Goal: Task Accomplishment & Management: Manage account settings

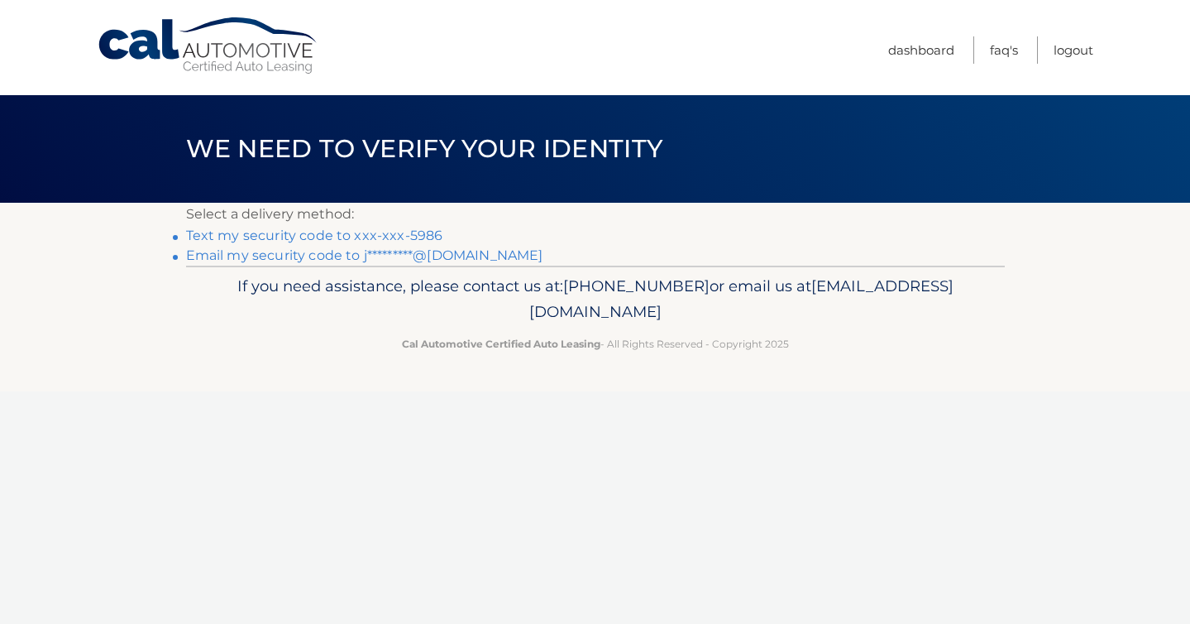
click at [337, 237] on link "Text my security code to xxx-xxx-5986" at bounding box center [314, 235] width 257 height 16
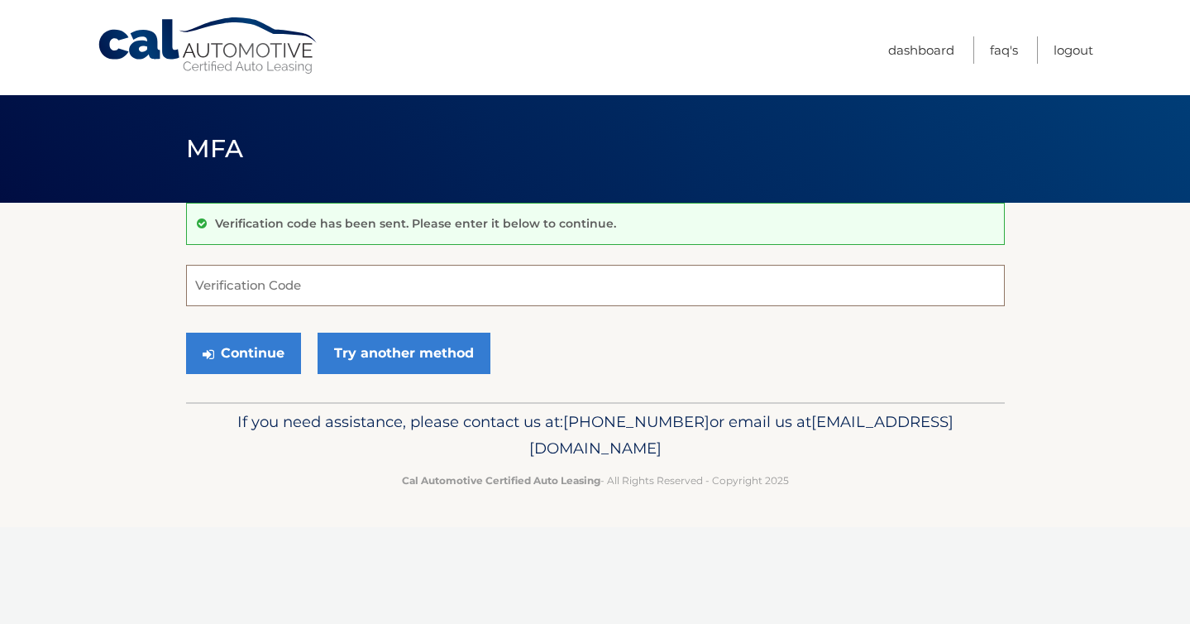
click at [309, 289] on input "Verification Code" at bounding box center [595, 285] width 819 height 41
type input "077795"
click at [275, 360] on button "Continue" at bounding box center [243, 352] width 115 height 41
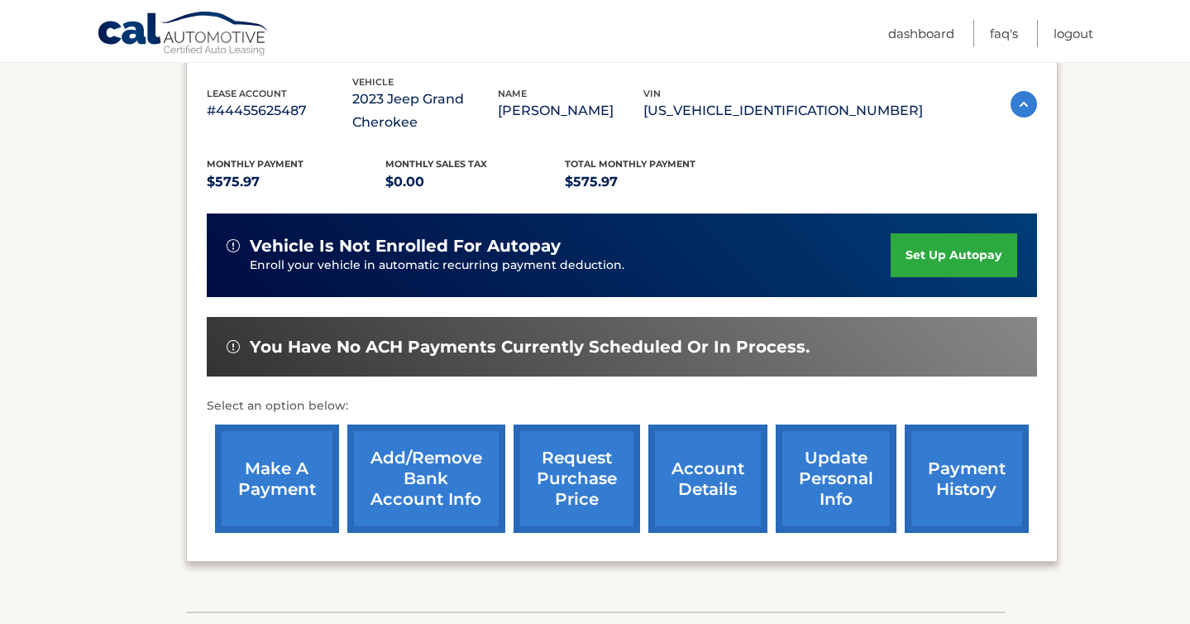
scroll to position [293, 0]
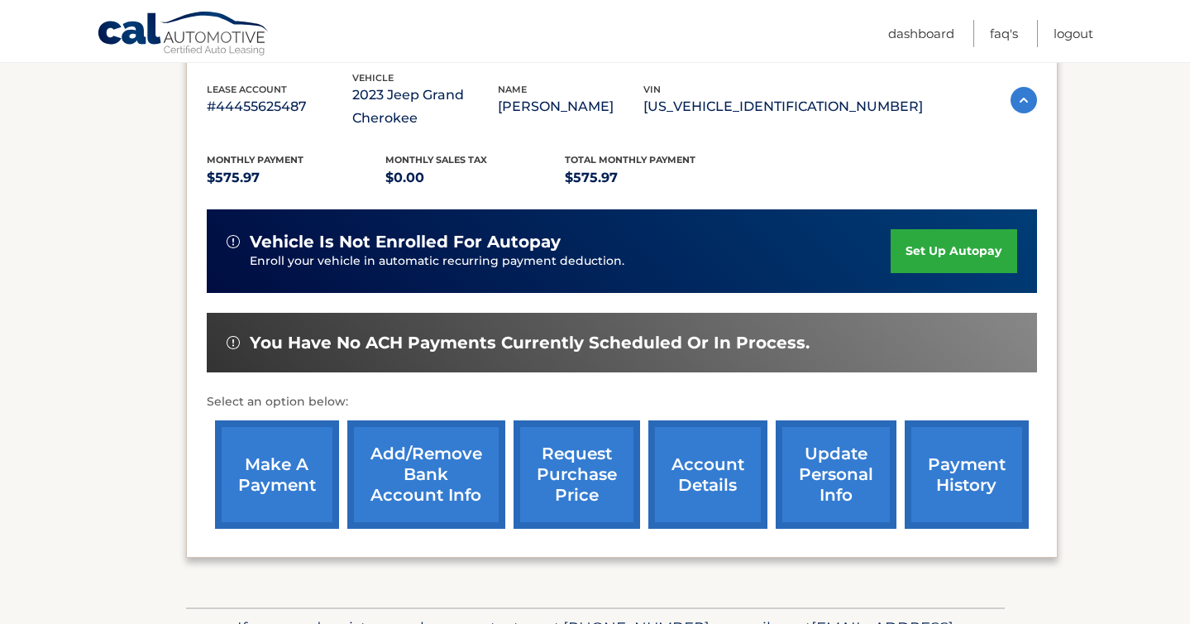
click at [424, 455] on link "Add/Remove bank account info" at bounding box center [426, 474] width 158 height 108
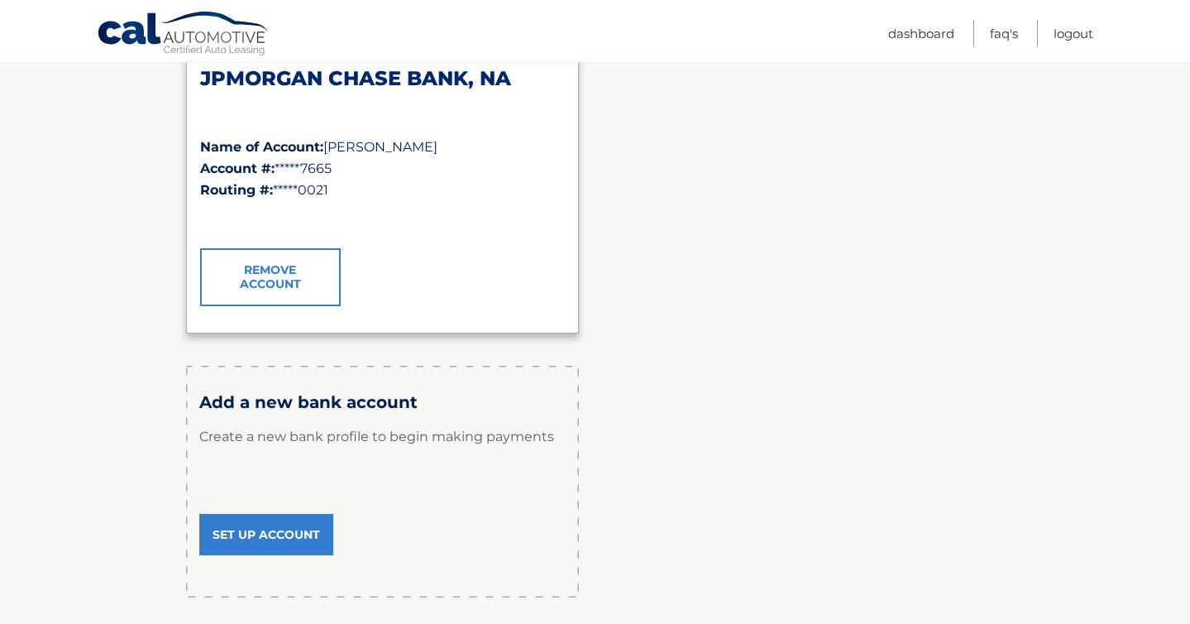
scroll to position [327, 0]
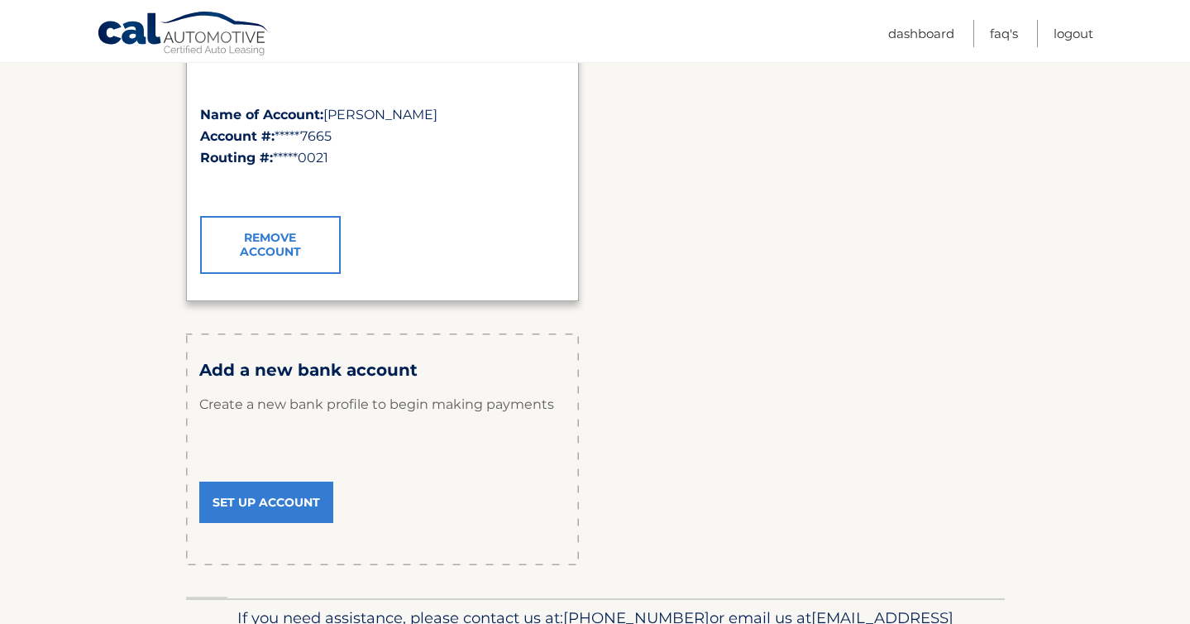
click at [271, 253] on link "Remove Account" at bounding box center [270, 245] width 141 height 58
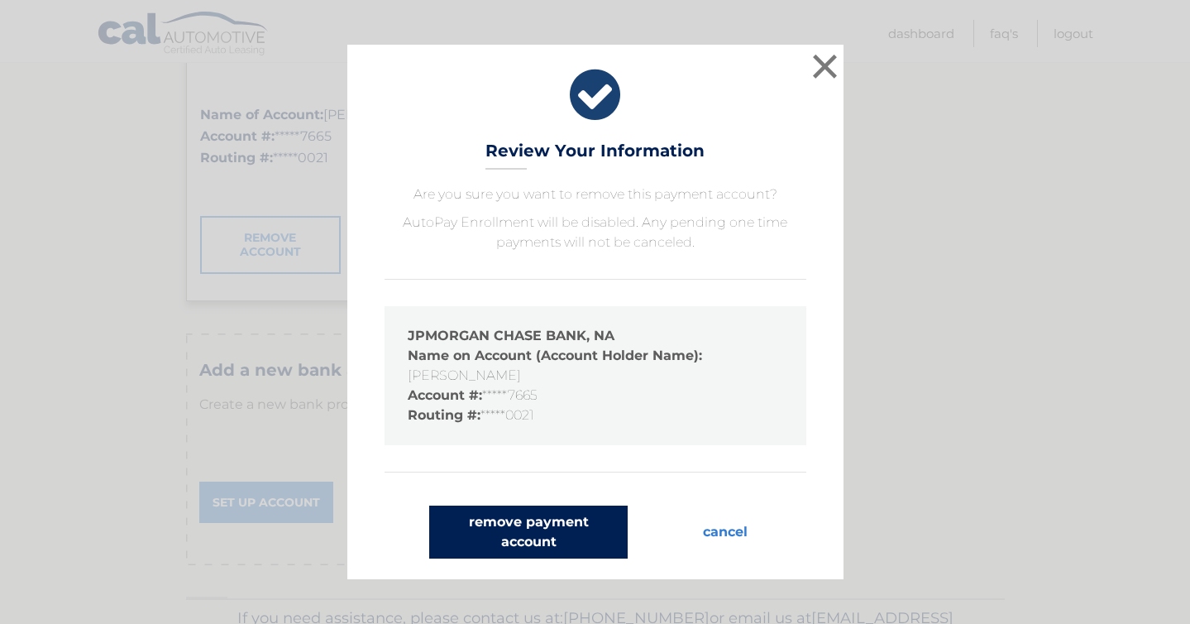
click at [576, 537] on button "remove payment account" at bounding box center [528, 531] width 198 height 53
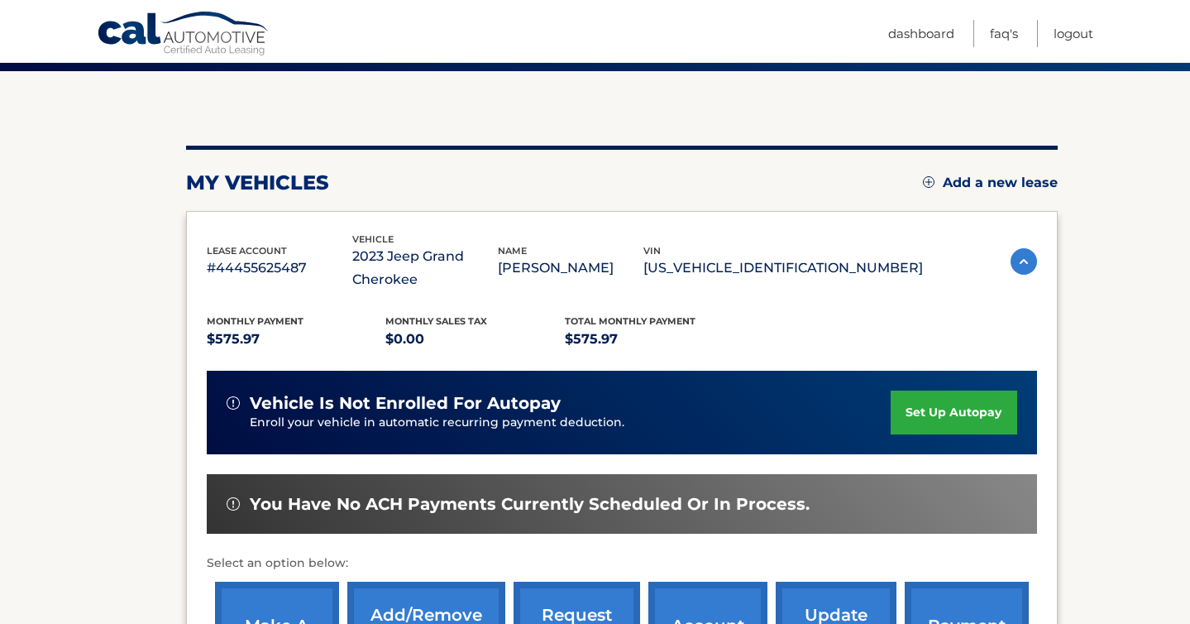
scroll to position [310, 0]
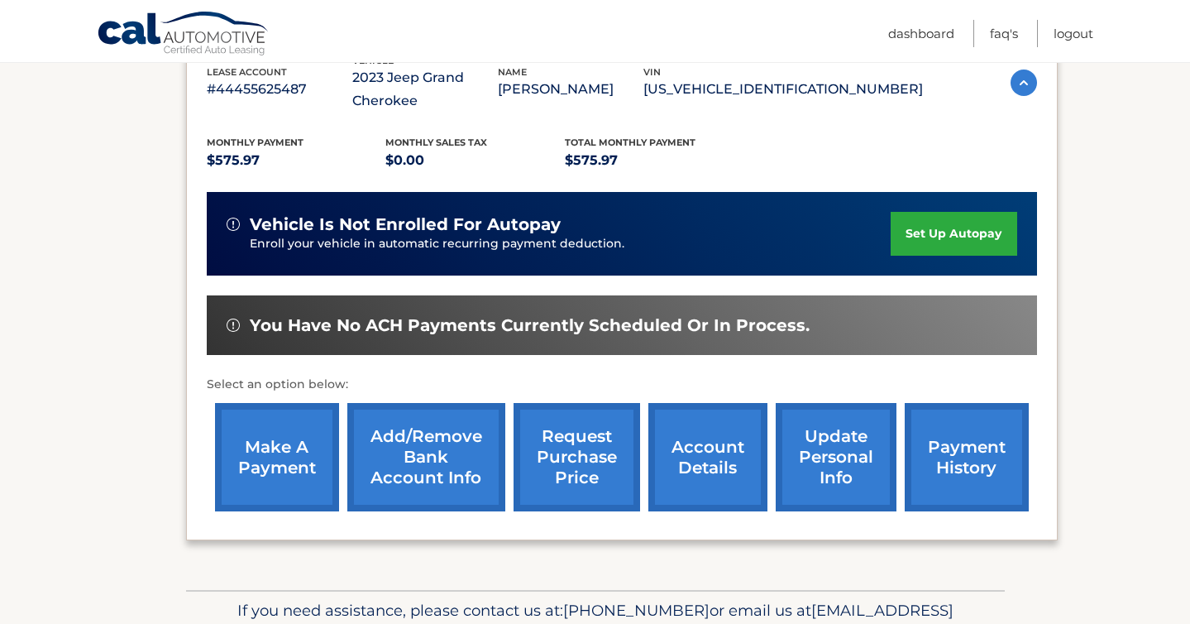
click at [472, 438] on link "Add/Remove bank account info" at bounding box center [426, 457] width 158 height 108
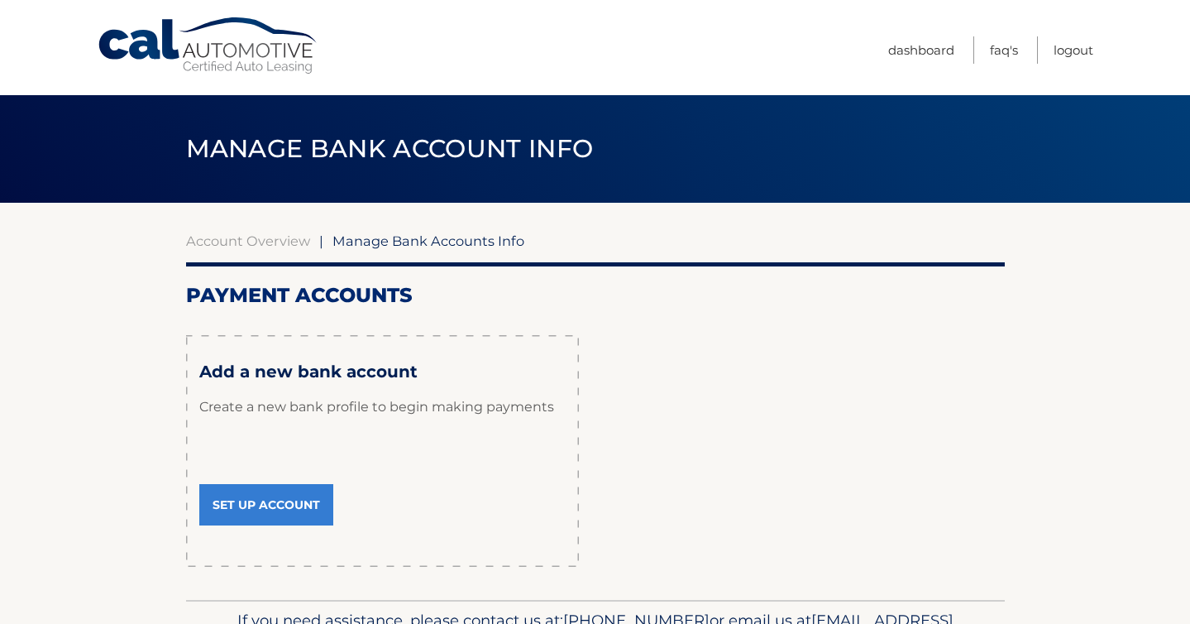
click at [303, 509] on link "Set Up Account" at bounding box center [266, 504] width 134 height 41
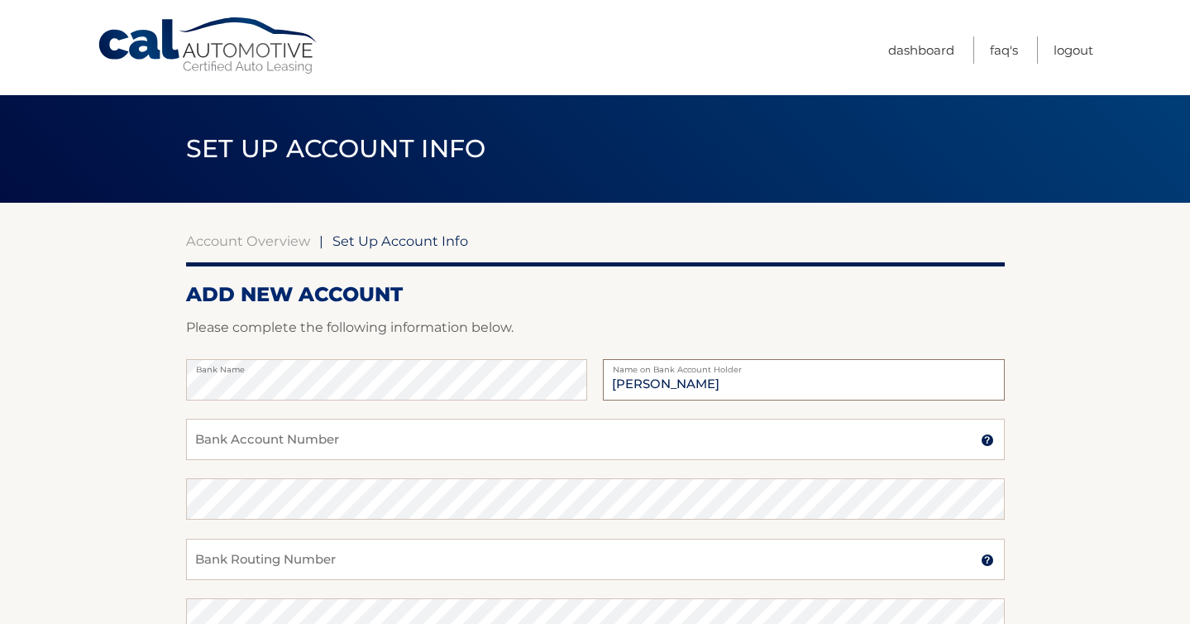
type input "Johanna Garschina"
click at [200, 441] on input "Bank Account Number" at bounding box center [595, 438] width 819 height 41
click at [208, 452] on input "6278654962" at bounding box center [595, 438] width 819 height 41
click at [213, 440] on input "6278654962" at bounding box center [595, 438] width 819 height 41
type input "6278654962"
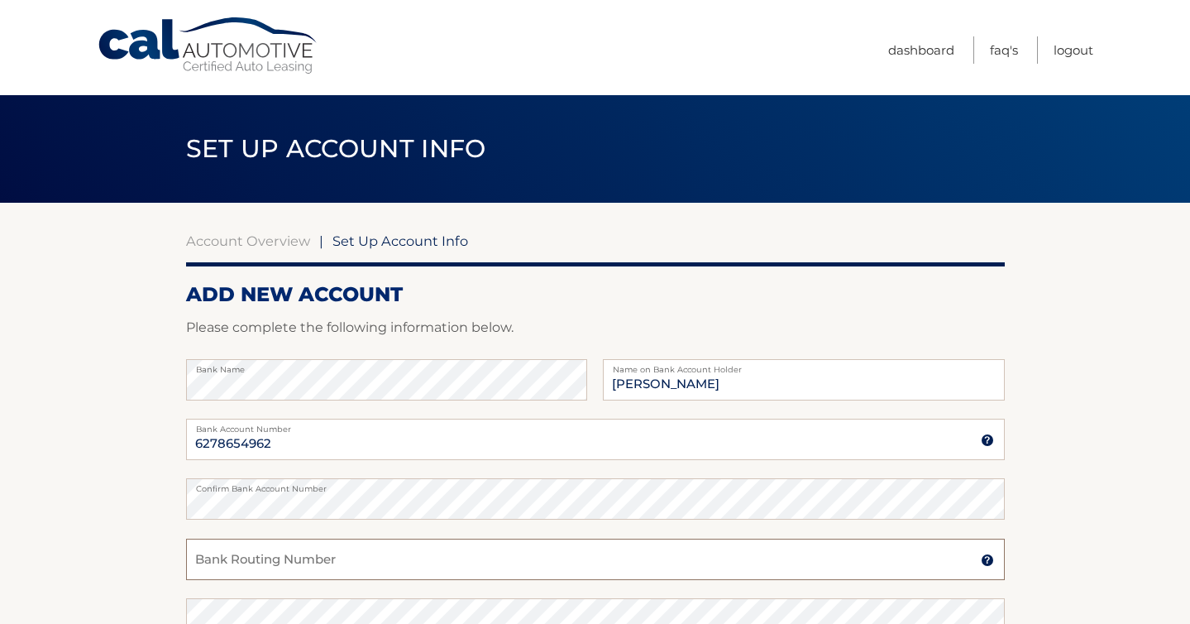
click at [217, 564] on input "Bank Routing Number" at bounding box center [595, 558] width 819 height 41
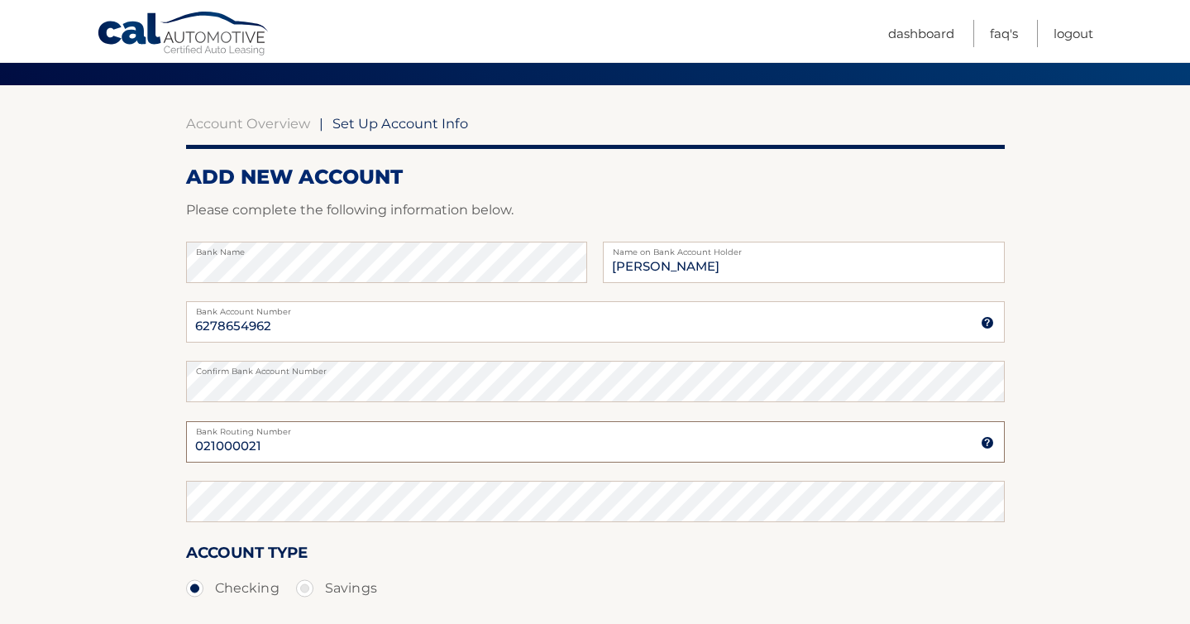
scroll to position [232, 0]
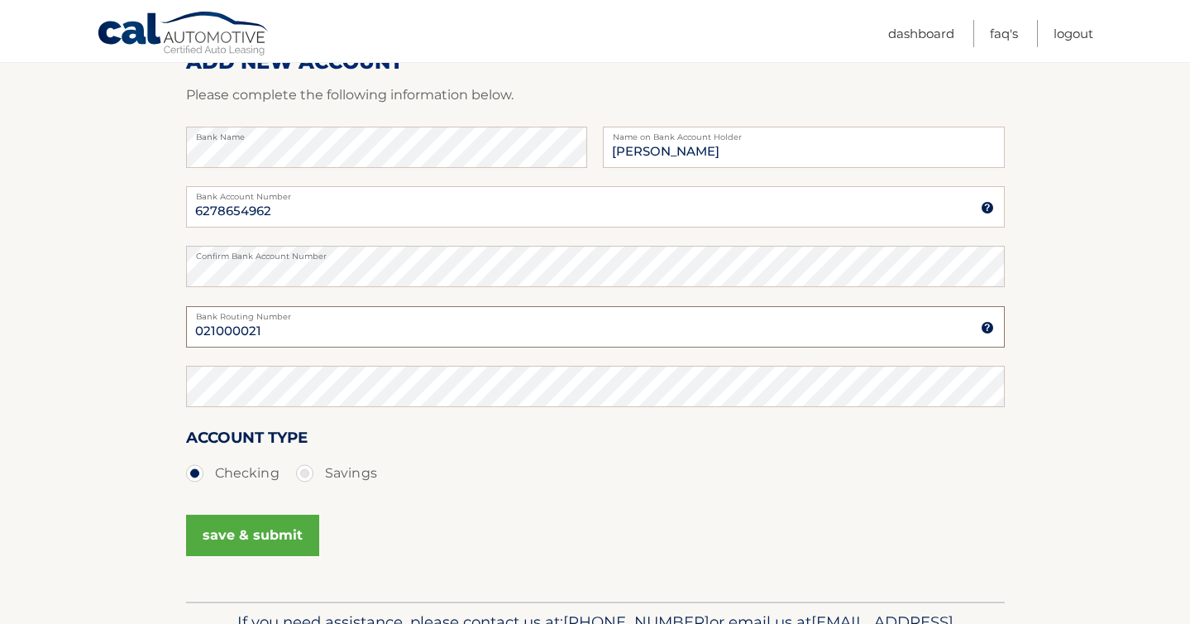
type input "021000021"
click at [260, 336] on input "021000021" at bounding box center [595, 326] width 819 height 41
click at [216, 218] on input "6278654962" at bounding box center [595, 206] width 819 height 41
click at [243, 533] on button "save & submit" at bounding box center [252, 534] width 133 height 41
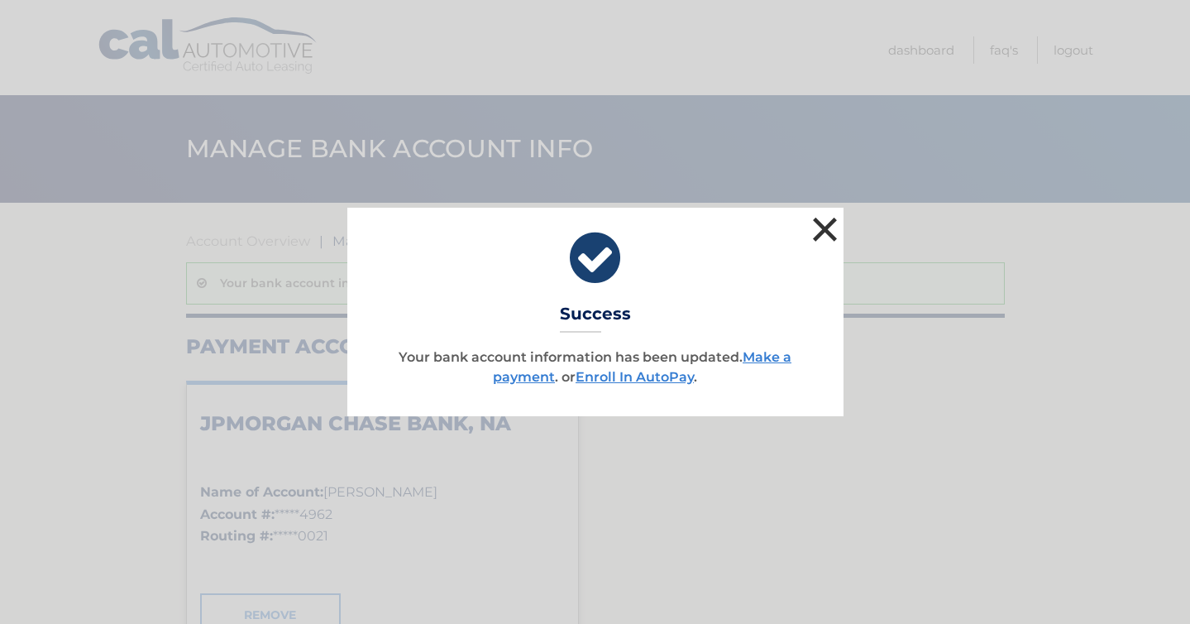
click at [820, 237] on button "×" at bounding box center [825, 229] width 33 height 33
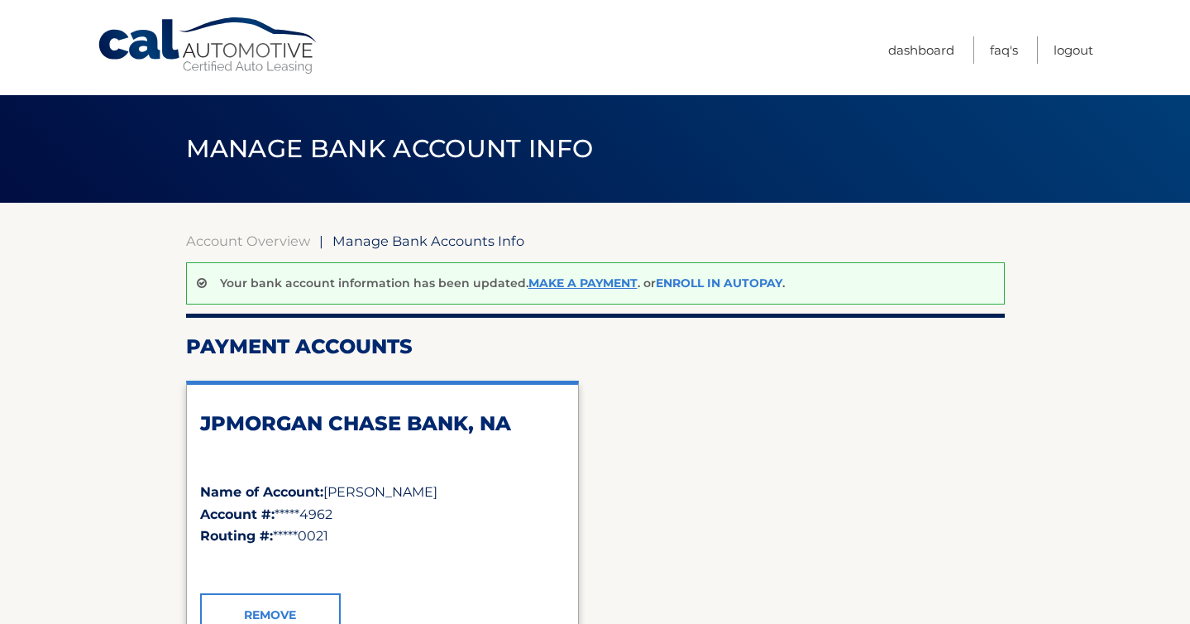
click at [721, 285] on link "Enroll In AutoPay" at bounding box center [719, 282] width 127 height 15
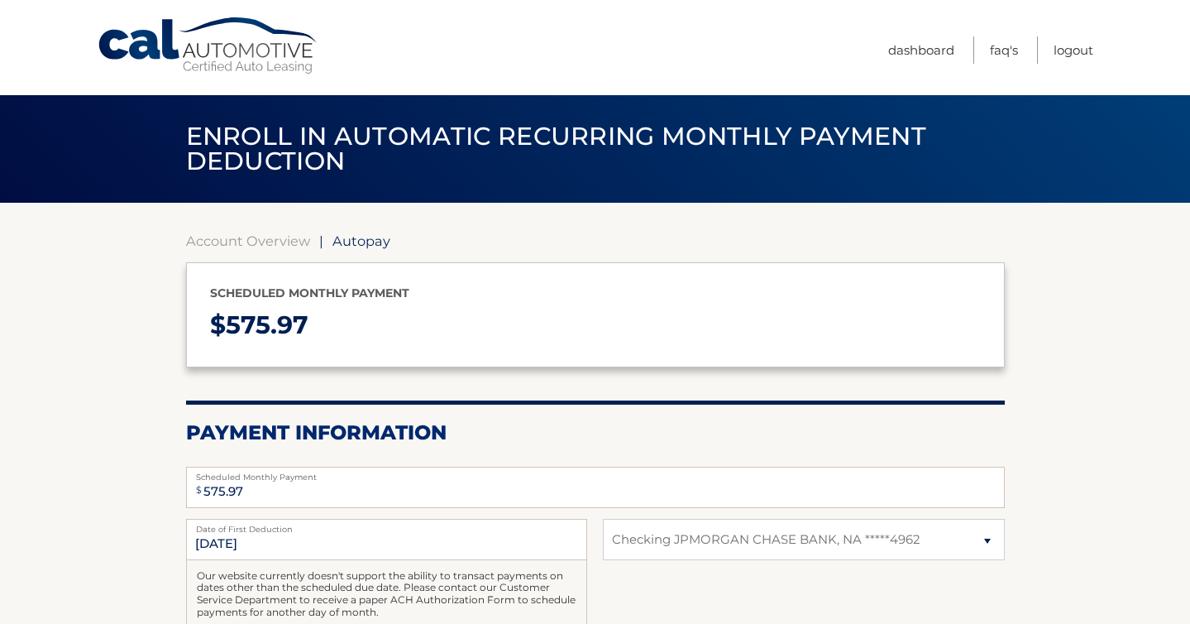
select select "NThjNTg4MGItZWUyNS00YWQzLWJhZmEtYjgzYjVkMDAwMjky"
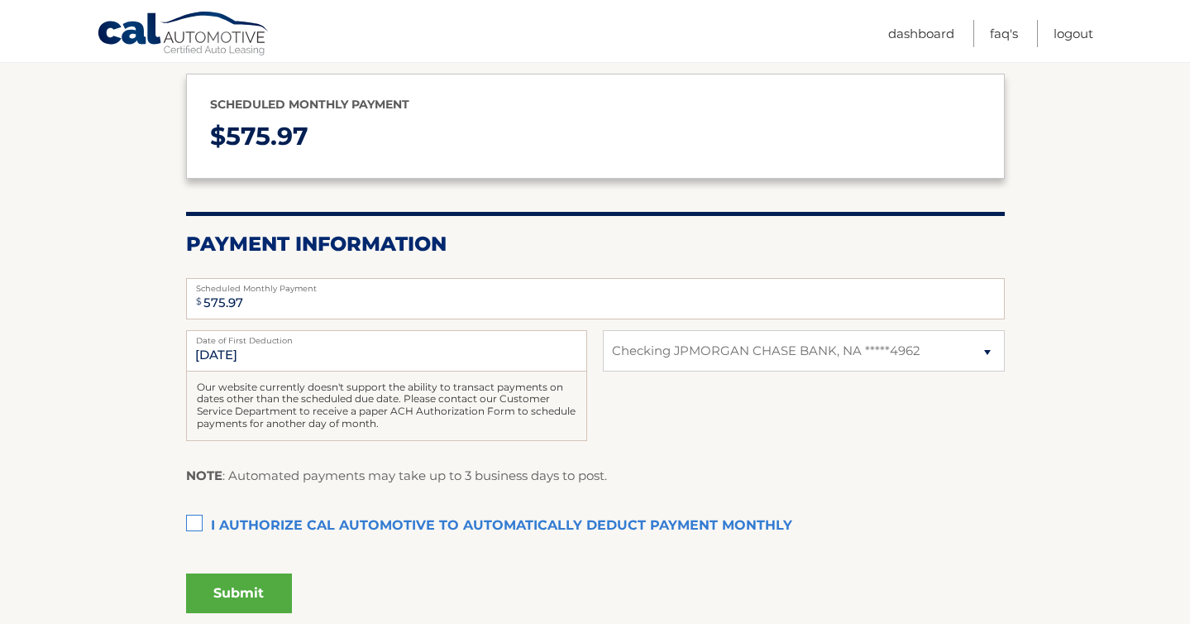
scroll to position [327, 0]
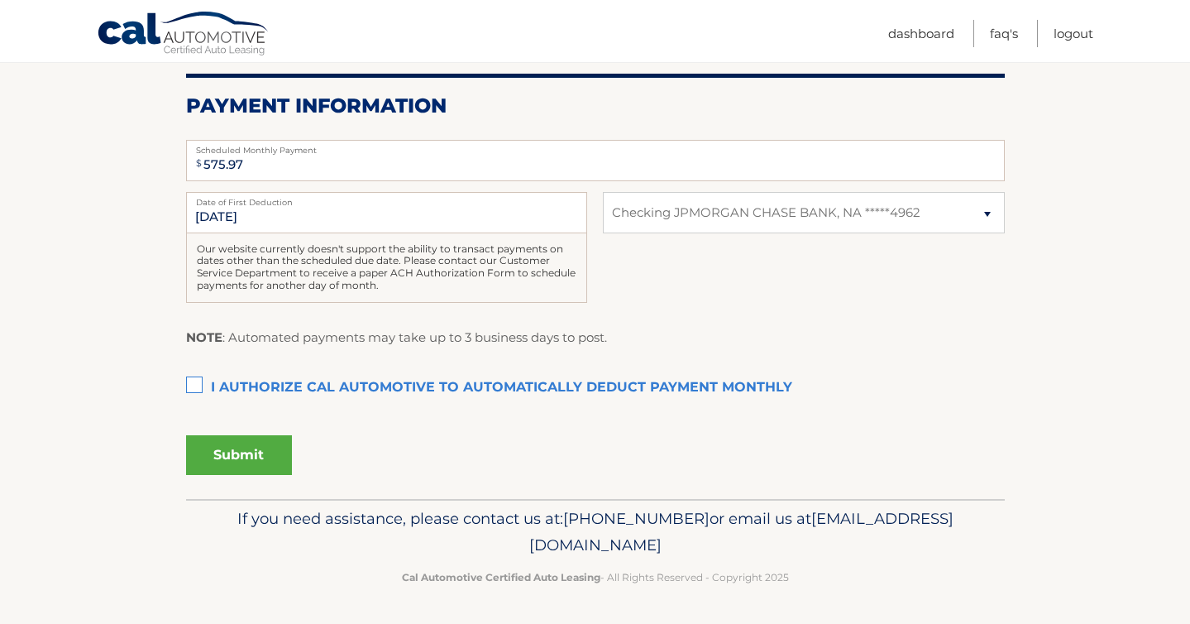
click at [194, 380] on label "I authorize cal automotive to automatically deduct payment monthly This checkbo…" at bounding box center [595, 387] width 819 height 33
click at [0, 0] on input "I authorize cal automotive to automatically deduct payment monthly This checkbo…" at bounding box center [0, 0] width 0 height 0
click at [213, 447] on button "Submit" at bounding box center [239, 455] width 106 height 40
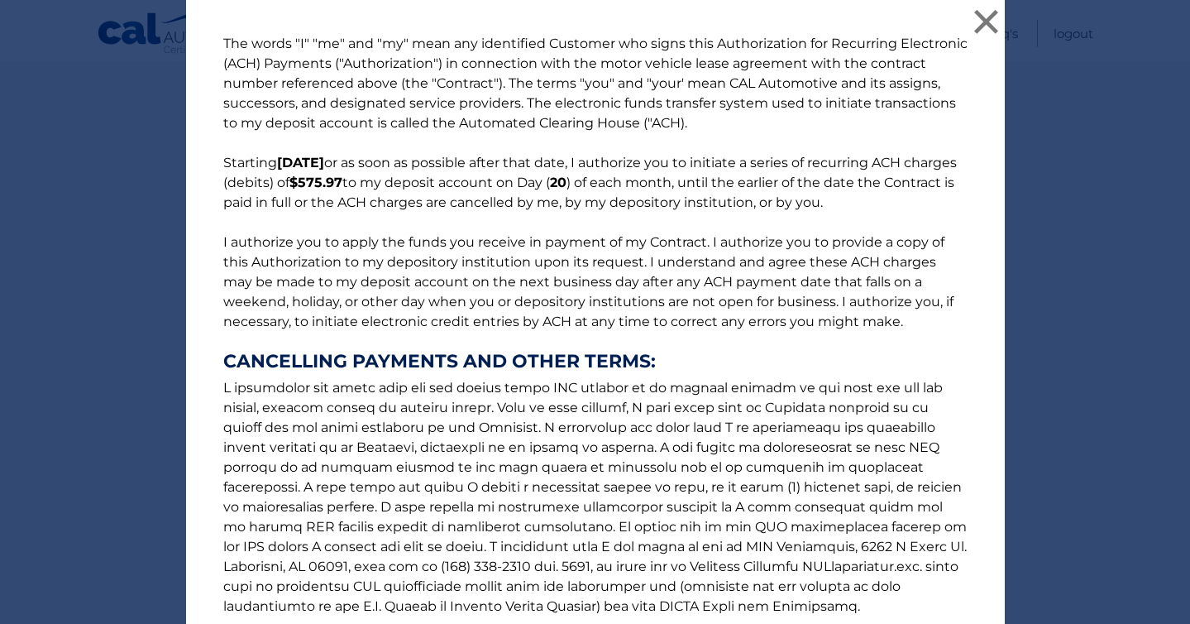
scroll to position [177, 0]
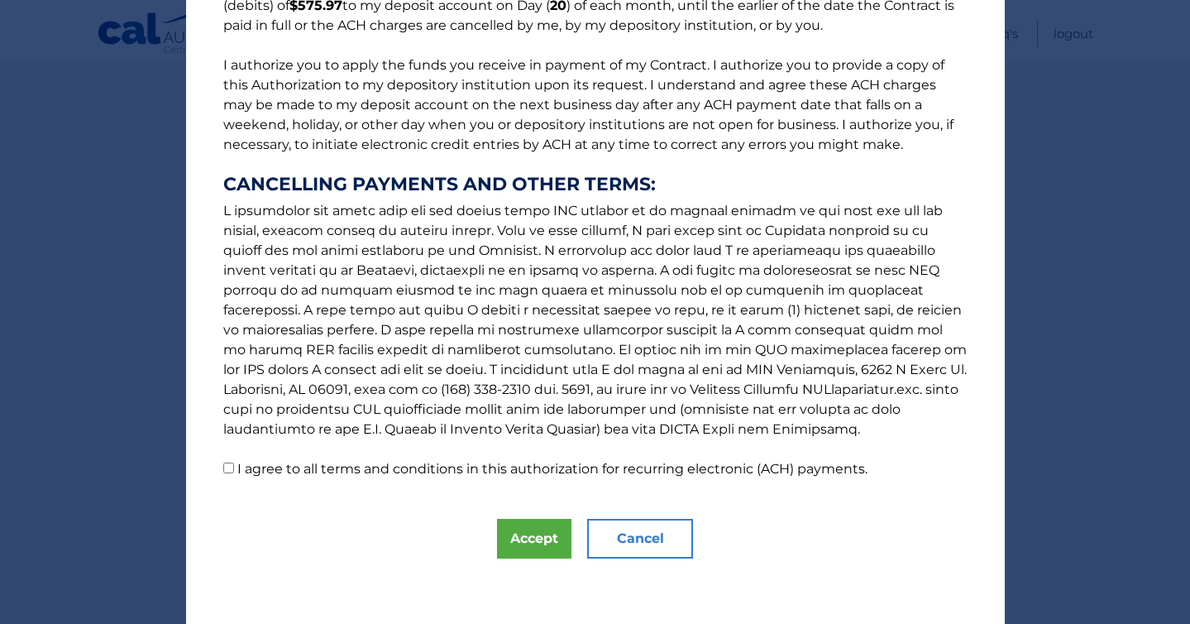
click at [246, 474] on label "I agree to all terms and conditions in this authorization for recurring electro…" at bounding box center [552, 469] width 630 height 16
click at [234, 473] on input "I agree to all terms and conditions in this authorization for recurring electro…" at bounding box center [228, 467] width 11 height 11
checkbox input "true"
click at [532, 543] on button "Accept" at bounding box center [534, 539] width 74 height 40
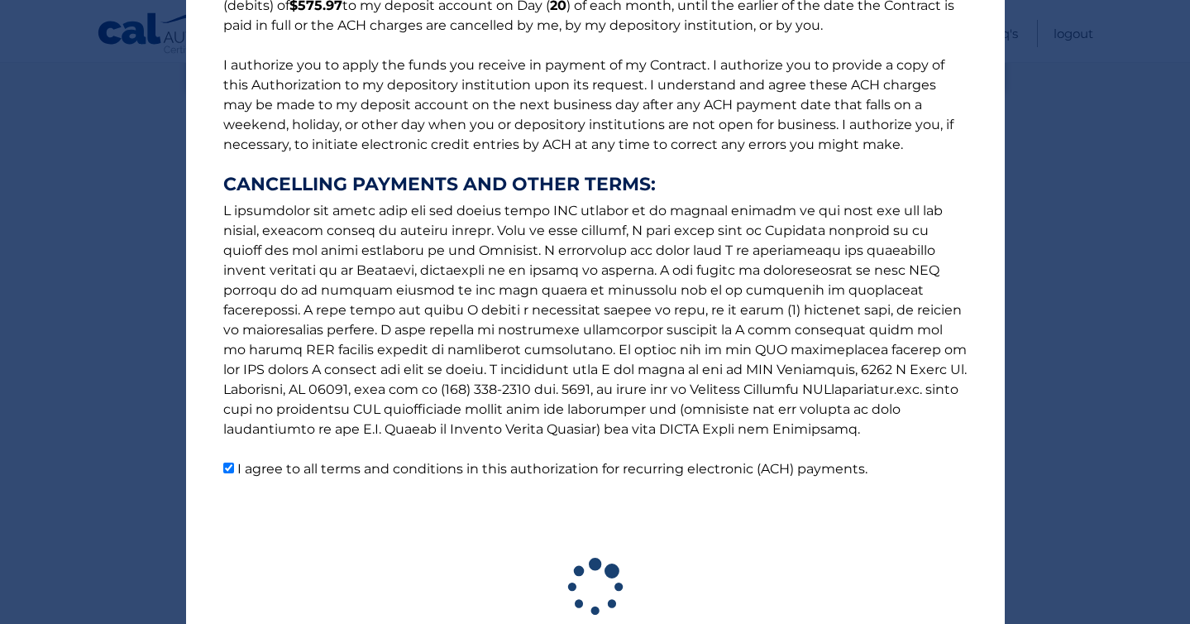
scroll to position [280, 0]
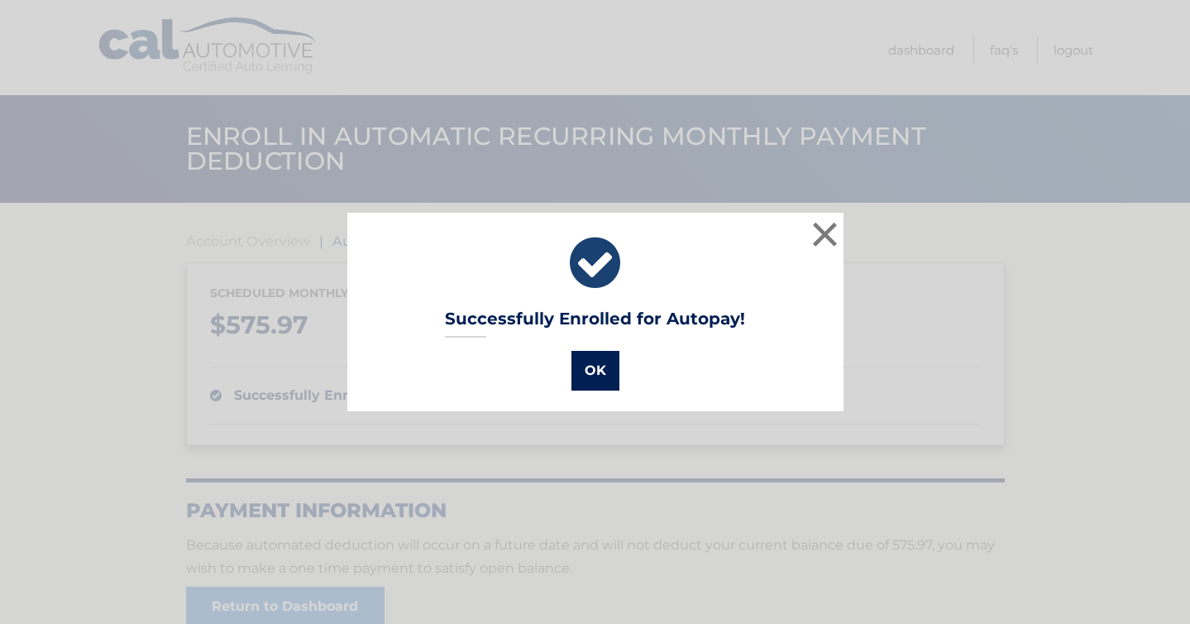
click at [598, 371] on button "OK" at bounding box center [595, 371] width 48 height 40
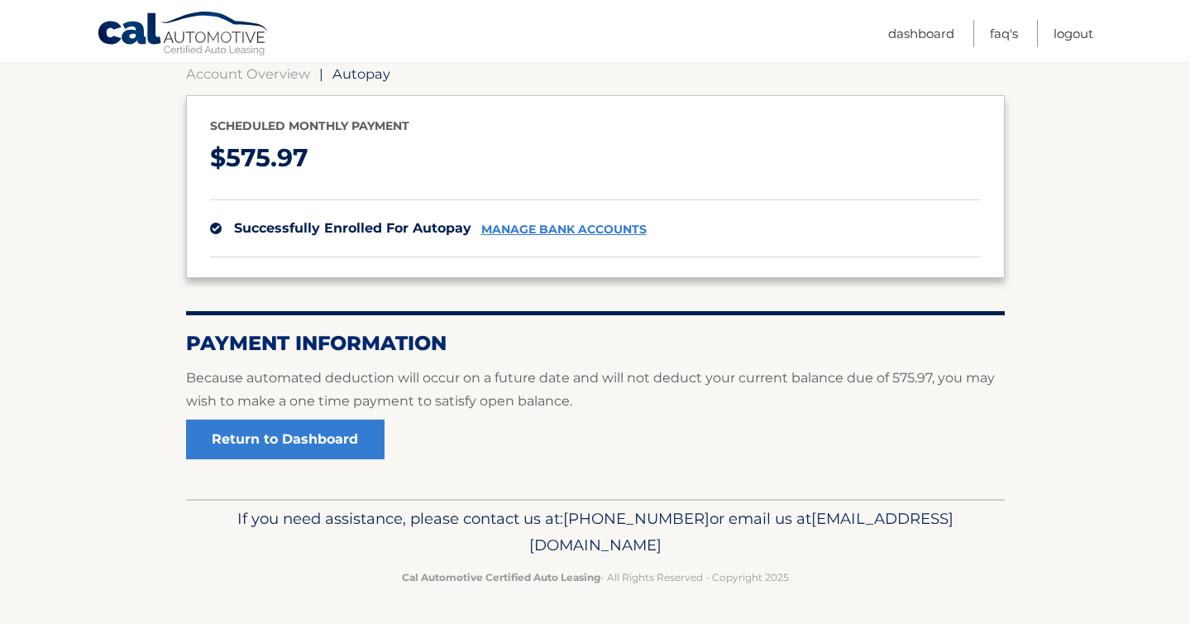
scroll to position [155, 0]
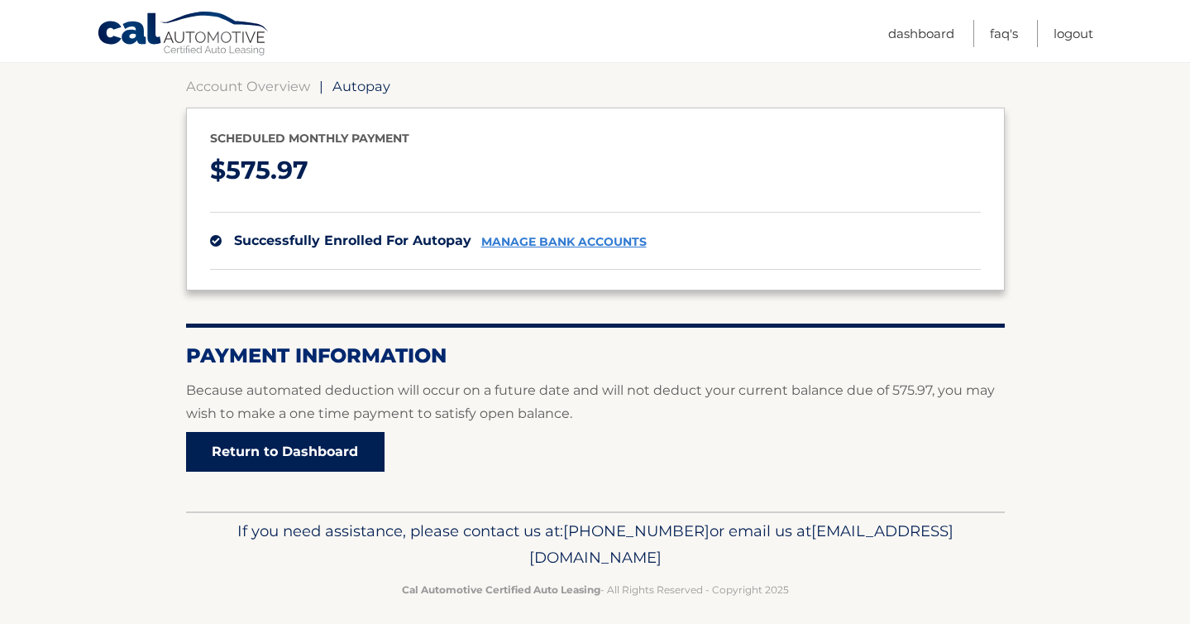
click at [330, 442] on link "Return to Dashboard" at bounding box center [285, 452] width 198 height 40
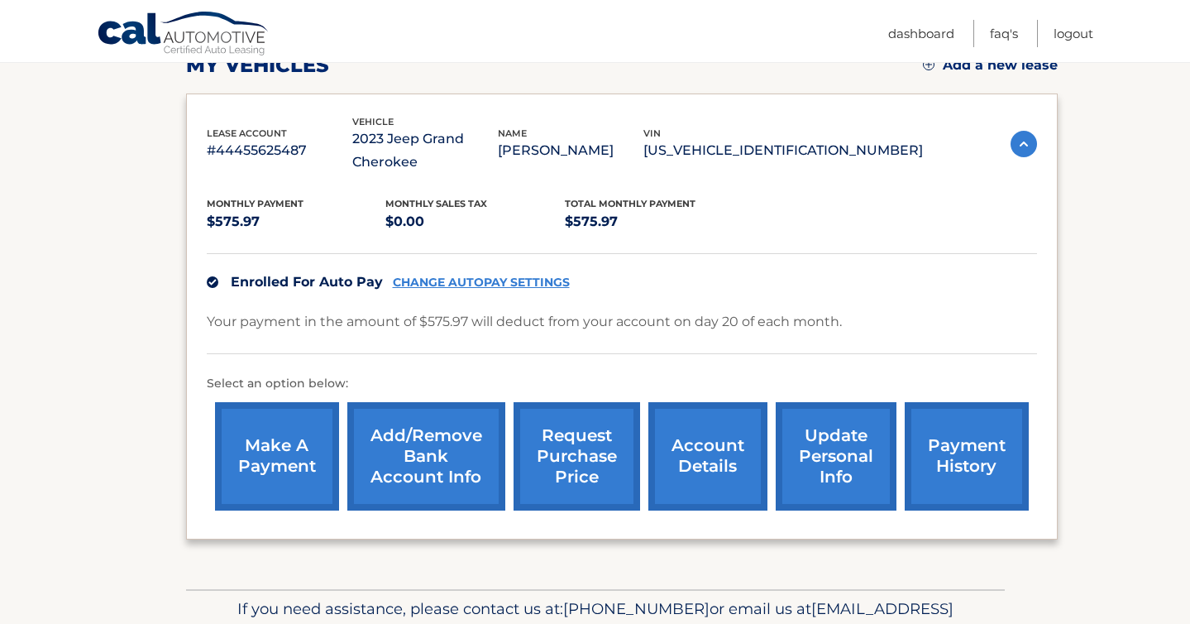
scroll to position [247, 0]
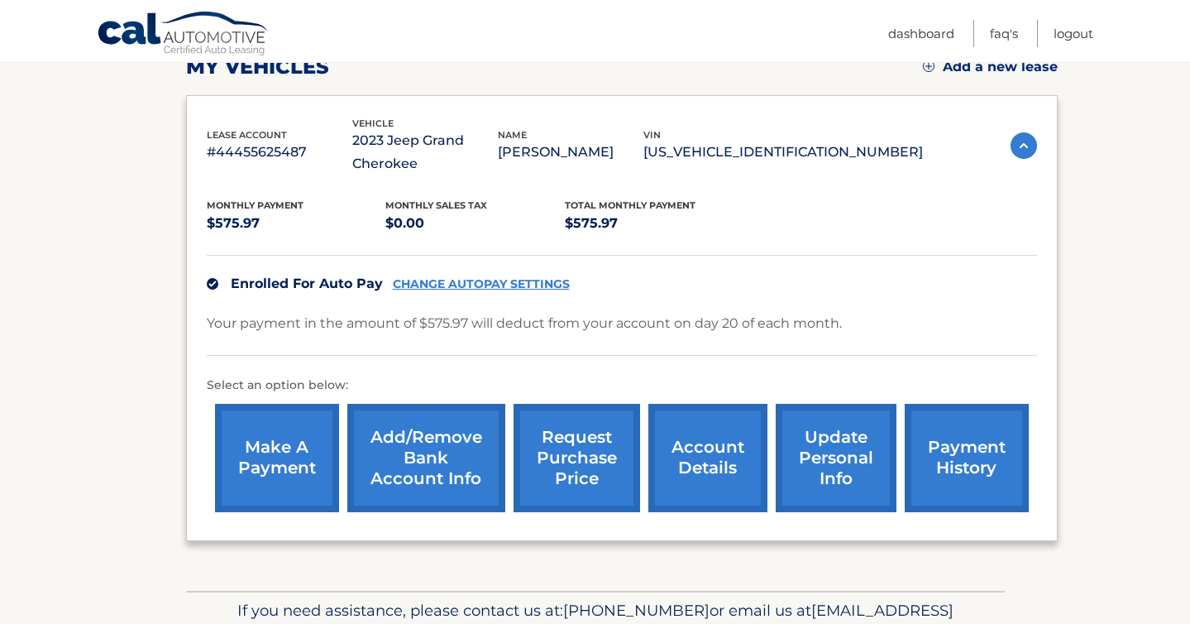
click at [477, 284] on link "CHANGE AUTOPAY SETTINGS" at bounding box center [481, 284] width 177 height 14
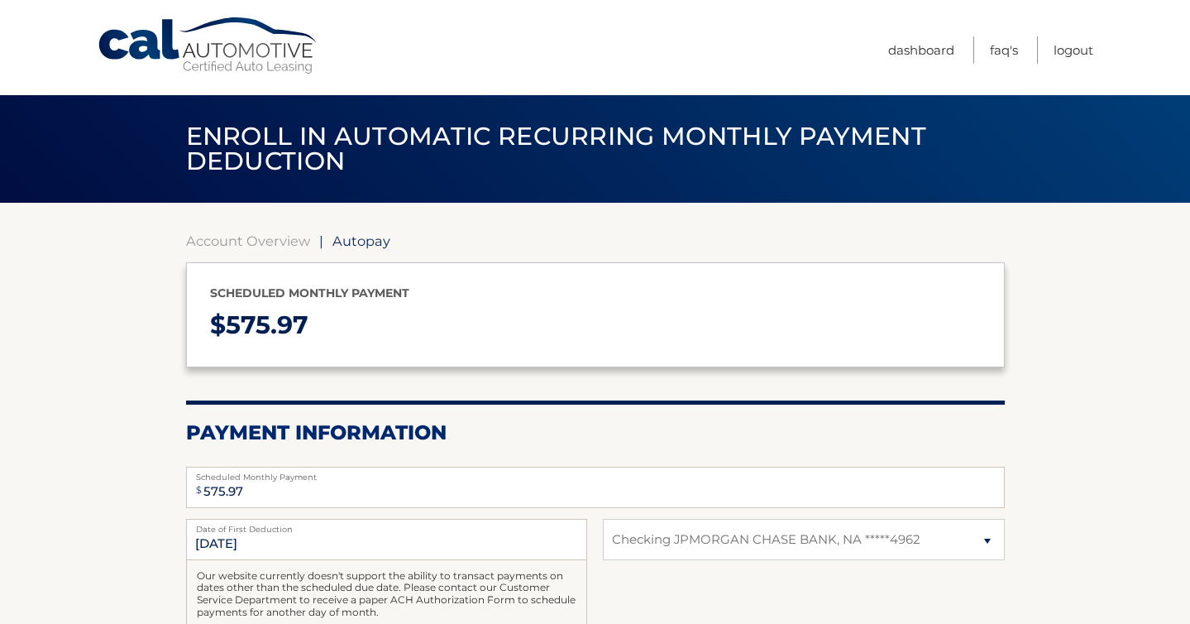
select select "NThjNTg4MGItZWUyNS00YWQzLWJhZmEtYjgzYjVkMDAwMjky"
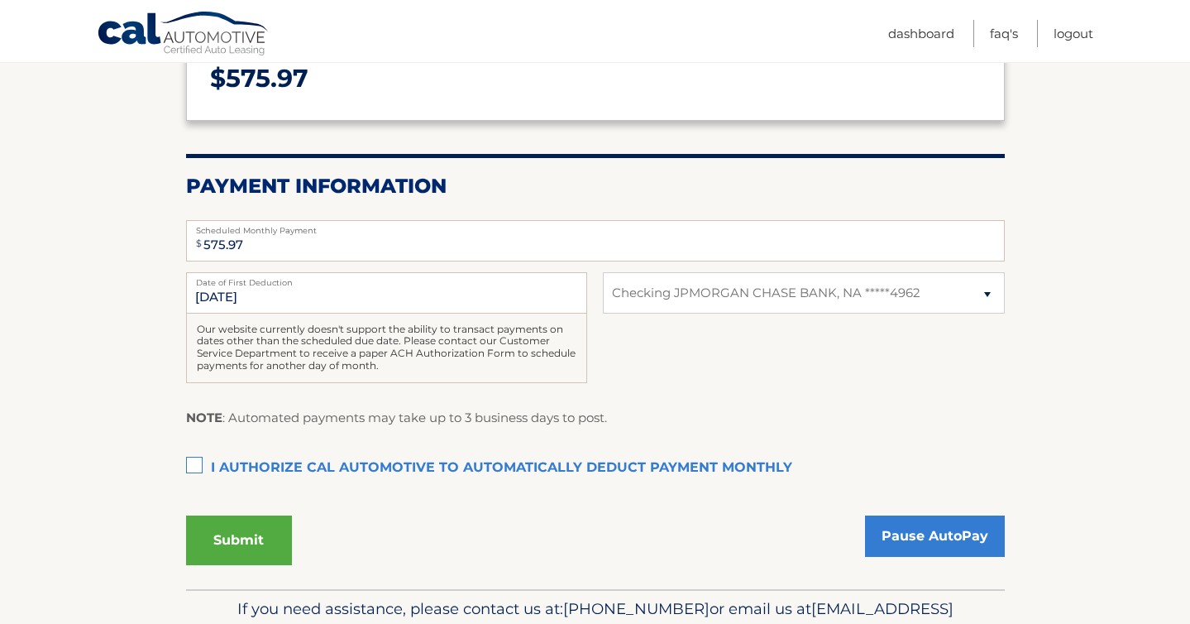
scroll to position [283, 0]
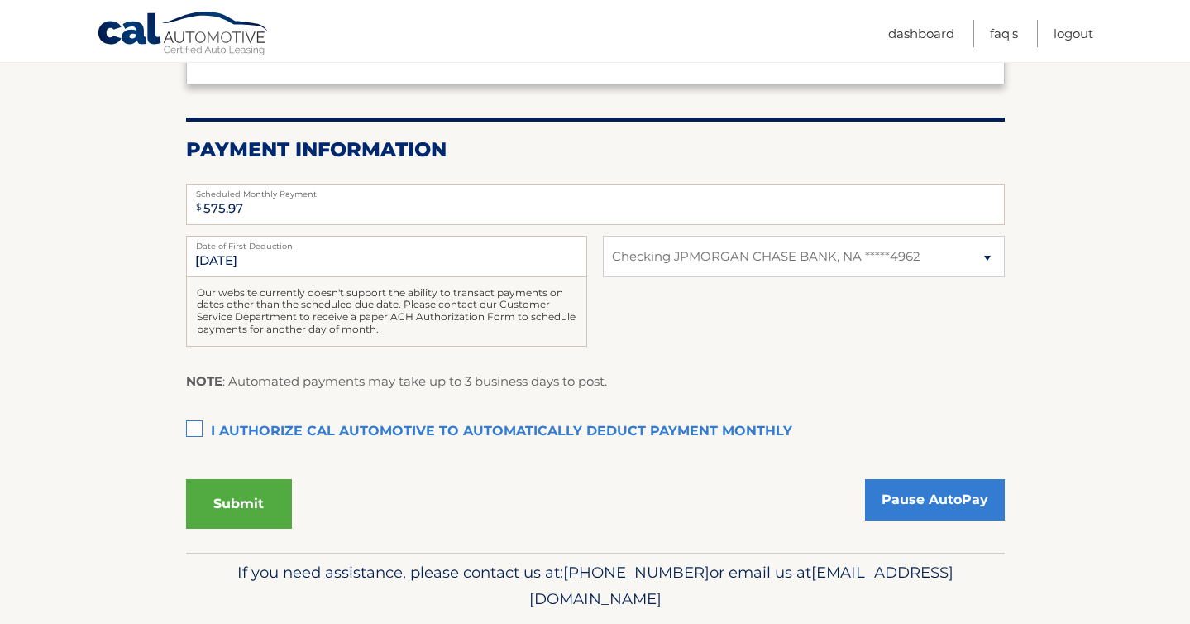
click at [190, 427] on label "I authorize cal automotive to automatically deduct payment monthly This checkbo…" at bounding box center [595, 431] width 819 height 33
click at [0, 0] on input "I authorize cal automotive to automatically deduct payment monthly This checkbo…" at bounding box center [0, 0] width 0 height 0
click at [966, 495] on link "Pause AutoPay" at bounding box center [935, 499] width 140 height 41
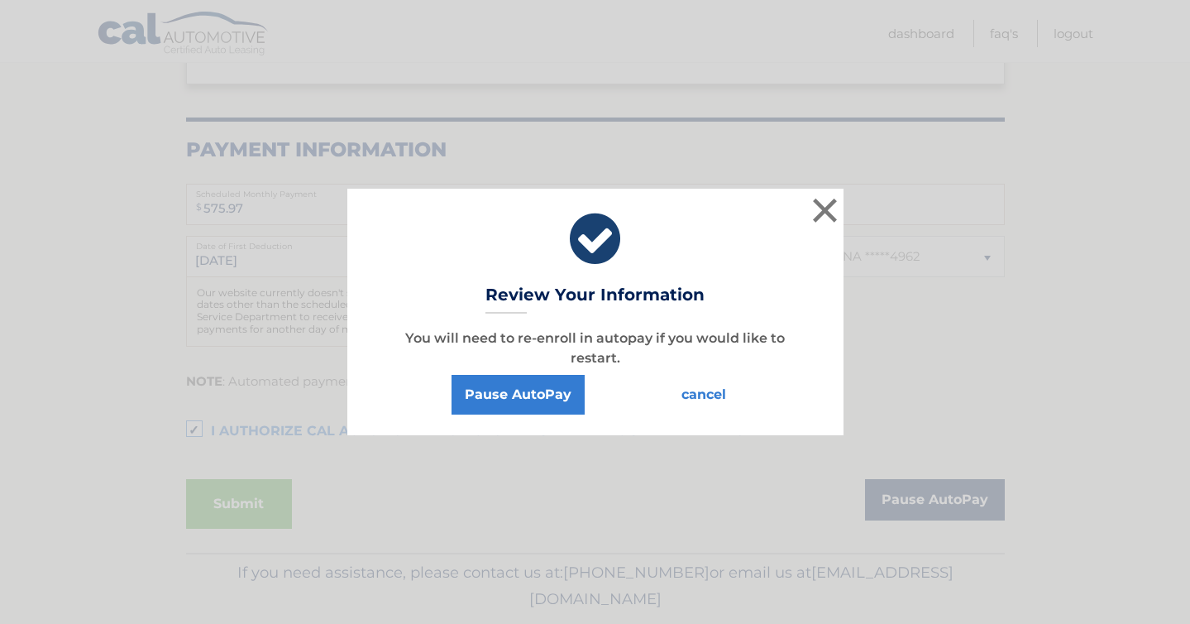
click at [966, 495] on div "× Review Your Information You will need to re-enroll in autopay if you would li…" at bounding box center [595, 312] width 1190 height 624
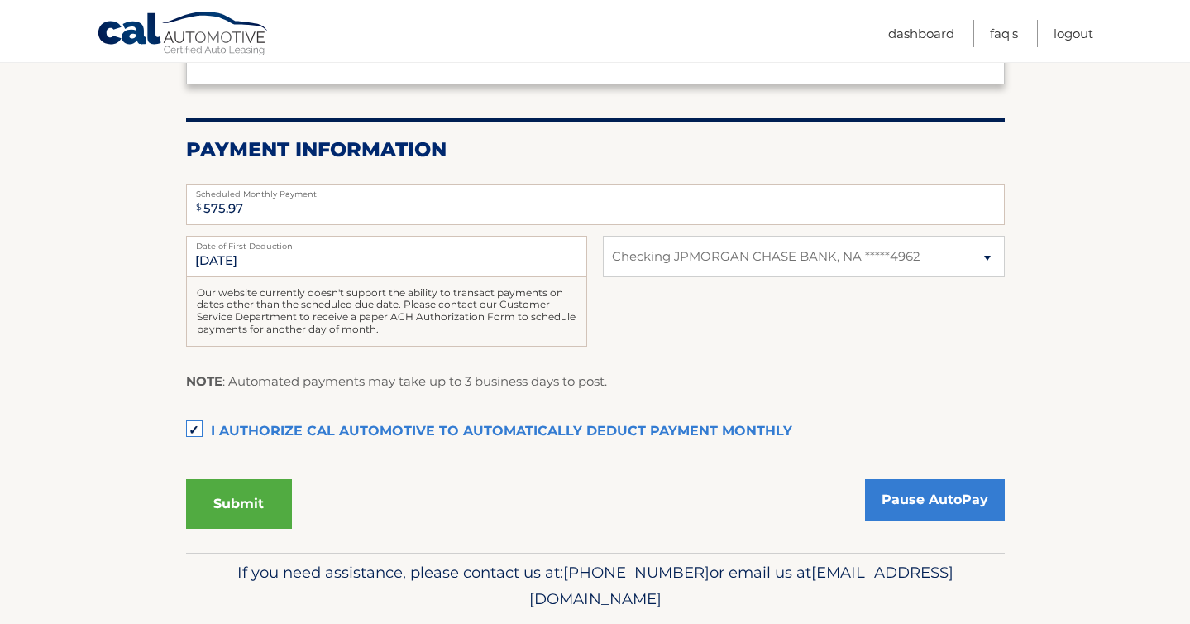
click at [241, 505] on button "Submit" at bounding box center [239, 504] width 106 height 50
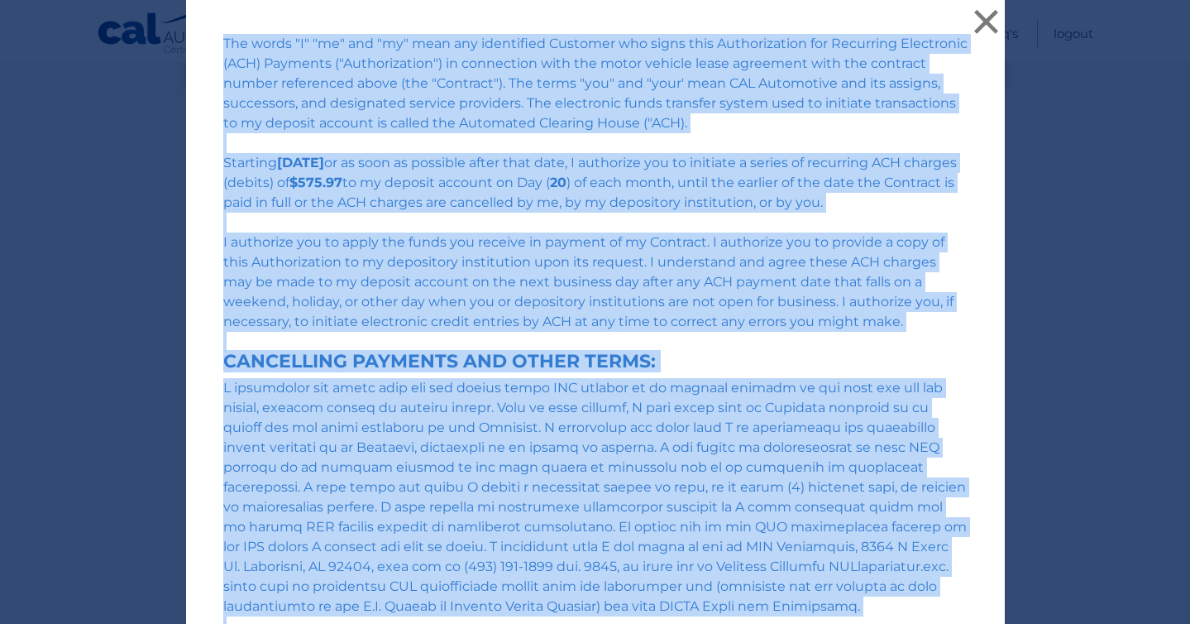
scroll to position [177, 0]
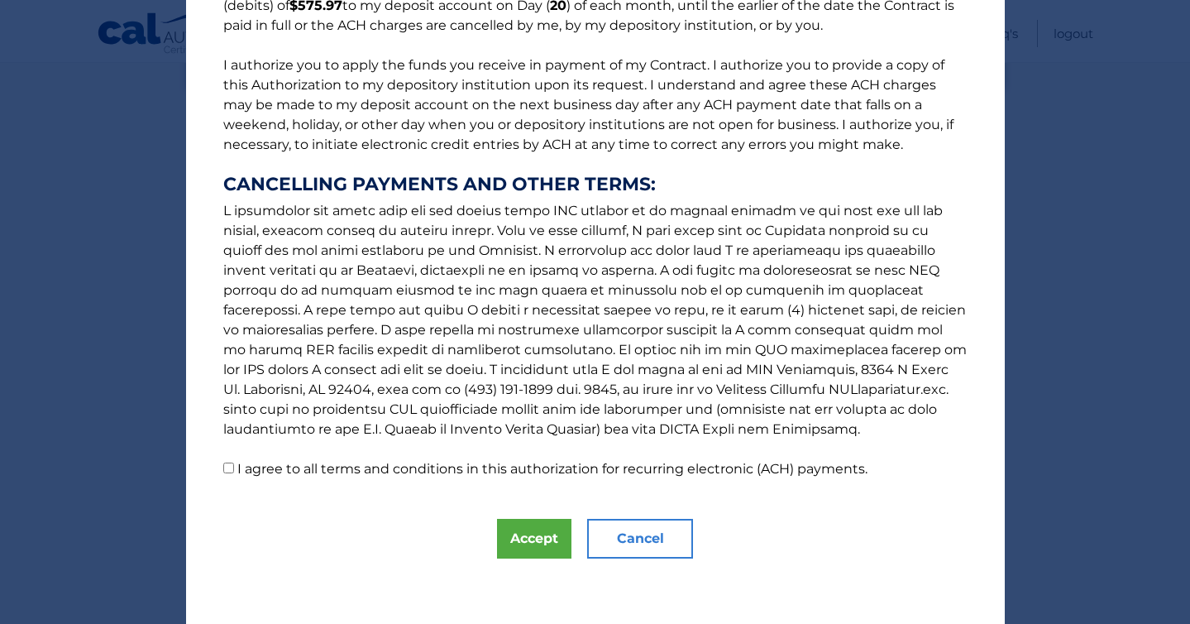
click at [227, 474] on p "The words "I" "me" and "my" mean any identified Customer who signs this Authori…" at bounding box center [595, 168] width 777 height 622
click at [227, 471] on input "I agree to all terms and conditions in this authorization for recurring electro…" at bounding box center [228, 467] width 11 height 11
checkbox input "true"
click at [528, 545] on button "Accept" at bounding box center [534, 539] width 74 height 40
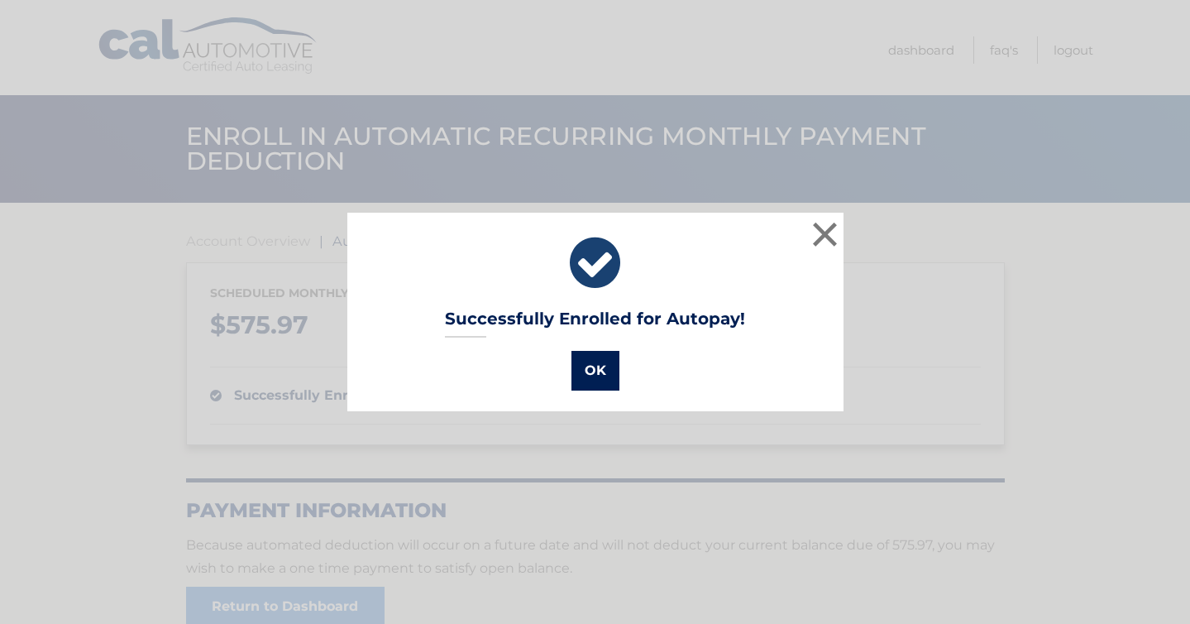
click at [589, 371] on button "OK" at bounding box center [595, 371] width 48 height 40
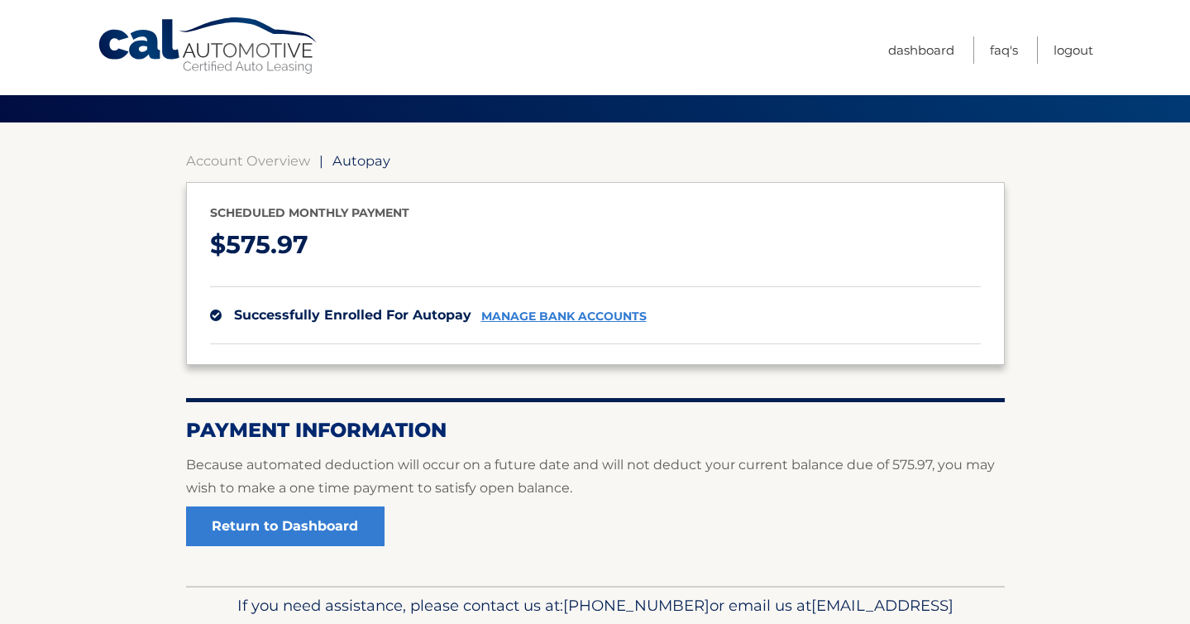
scroll to position [168, 0]
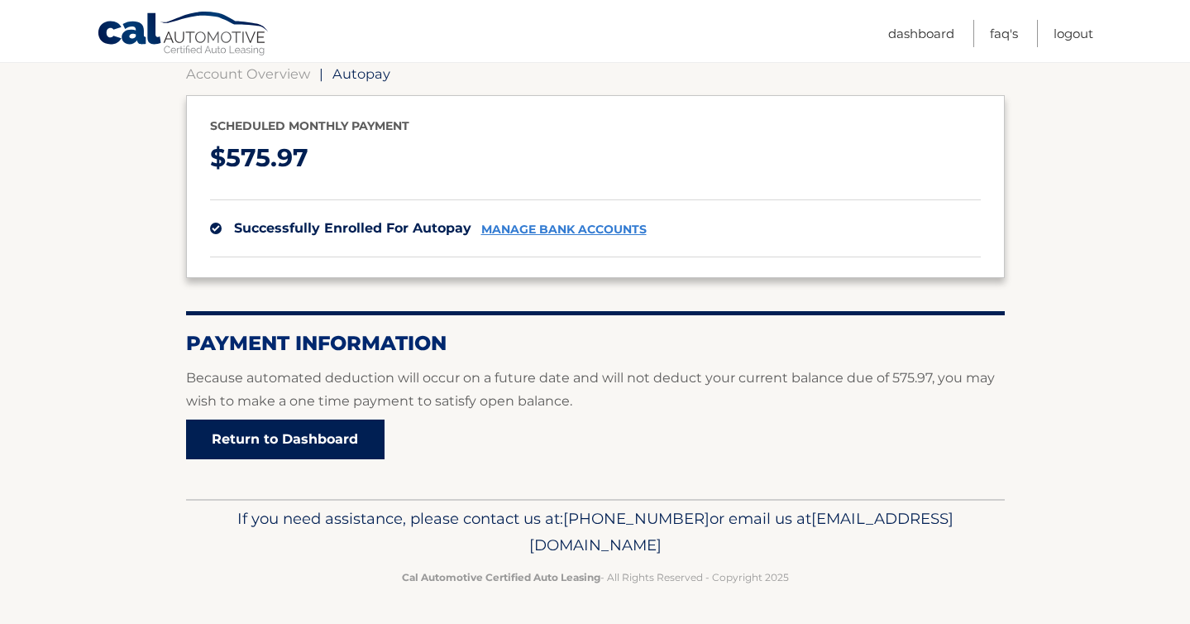
click at [318, 438] on link "Return to Dashboard" at bounding box center [285, 439] width 198 height 40
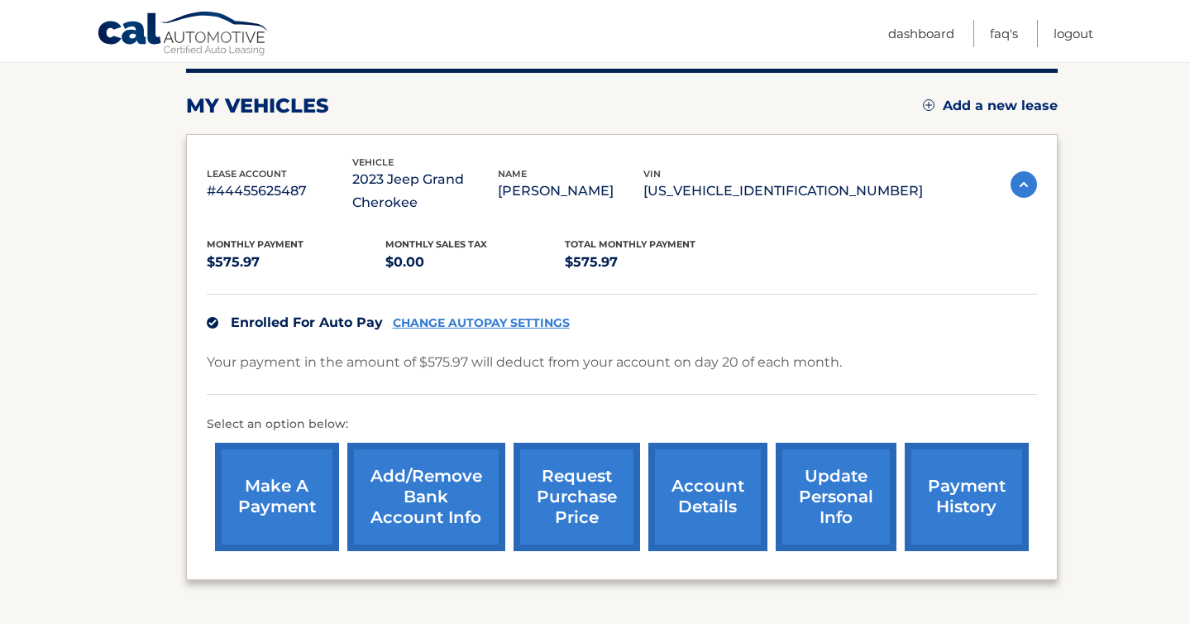
scroll to position [239, 0]
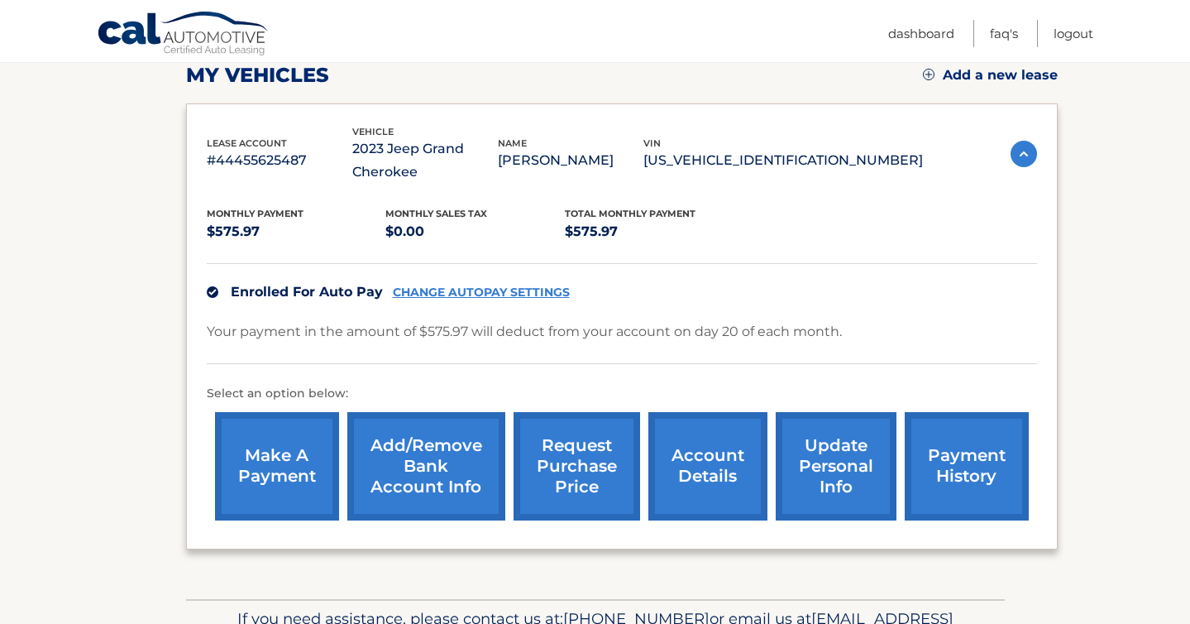
click at [406, 431] on link "Add/Remove bank account info" at bounding box center [426, 466] width 158 height 108
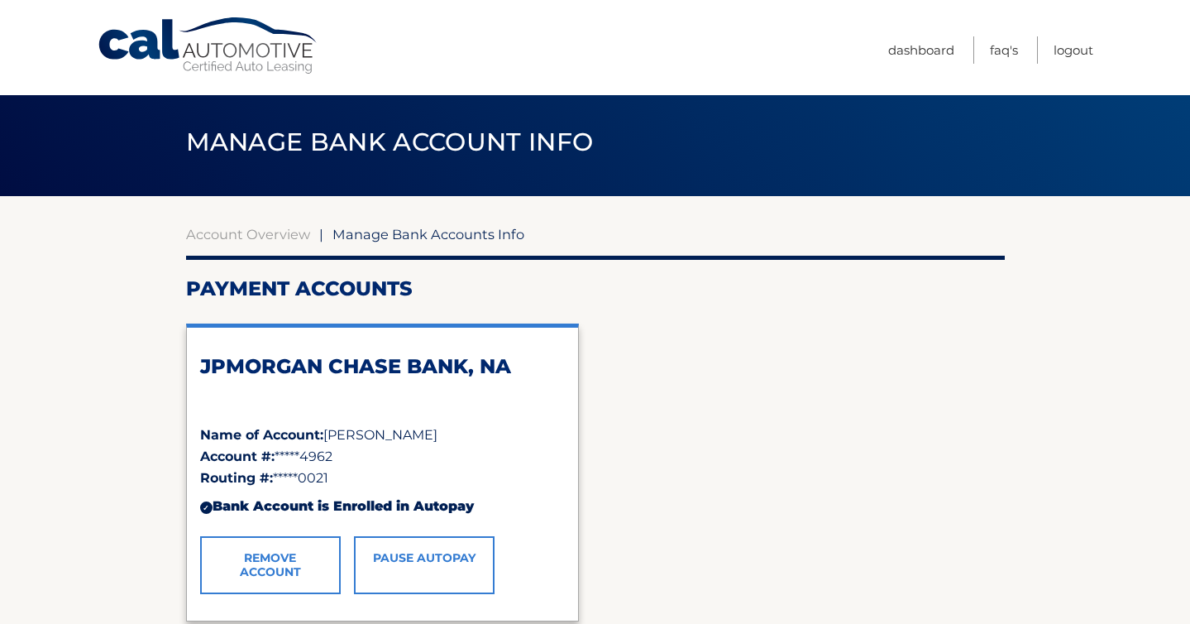
scroll to position [9, 0]
